Goal: Task Accomplishment & Management: Use online tool/utility

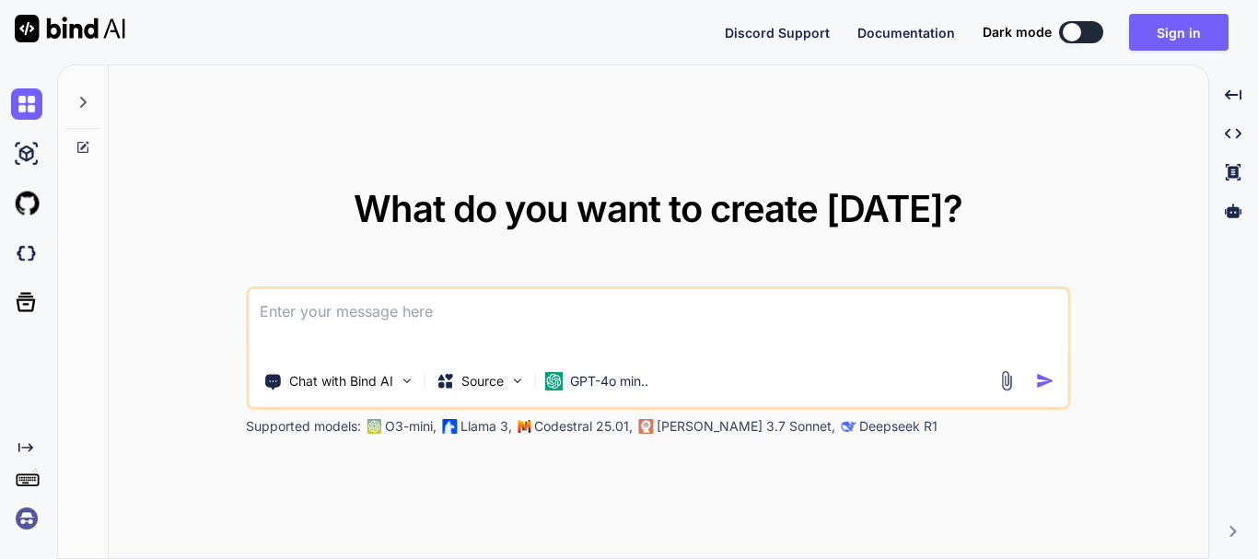
click at [409, 273] on textarea at bounding box center [658, 323] width 819 height 68
paste textarea
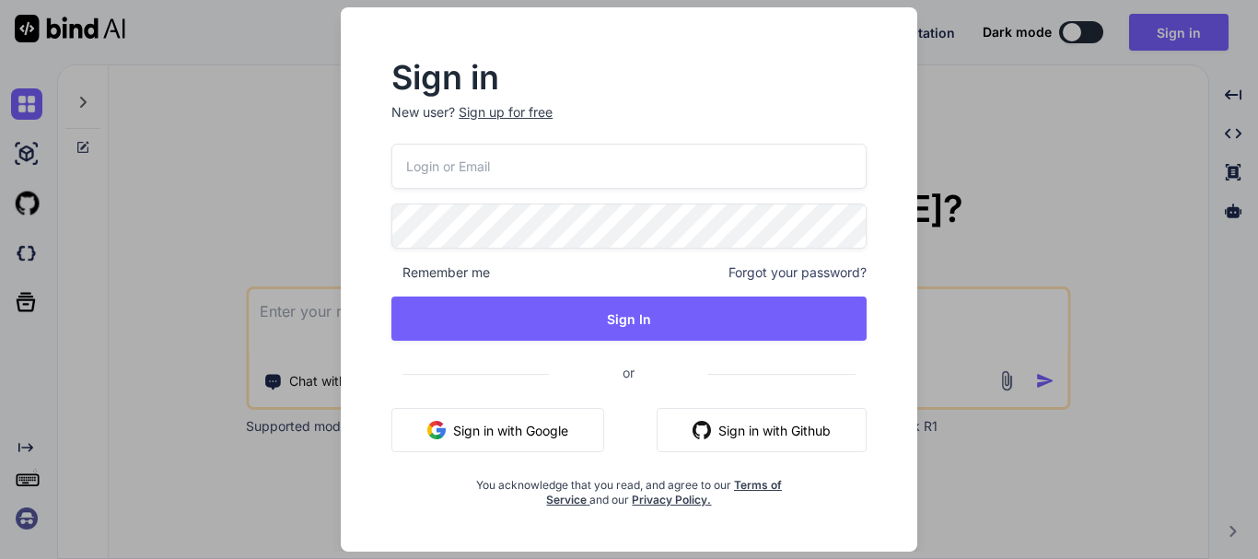
click at [483, 273] on button "Sign In" at bounding box center [628, 319] width 475 height 44
